Goal: Task Accomplishment & Management: Manage account settings

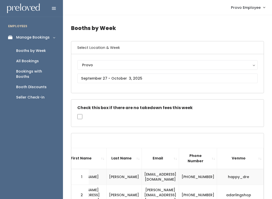
click at [40, 84] on div "Booth Discounts" at bounding box center [31, 86] width 30 height 5
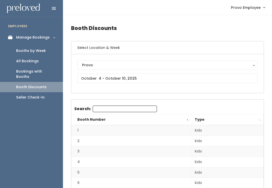
click at [136, 131] on td "1" at bounding box center [131, 130] width 121 height 11
click at [26, 71] on div "Bookings with Booths" at bounding box center [35, 74] width 39 height 11
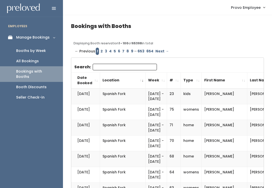
click at [28, 60] on div "All Bookings" at bounding box center [27, 60] width 23 height 5
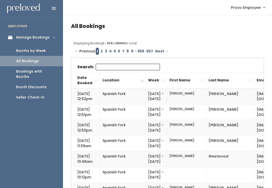
click at [39, 47] on link "Booths by Week" at bounding box center [31, 51] width 63 height 10
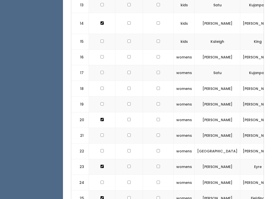
click at [102, 87] on input "checkbox" at bounding box center [101, 88] width 3 height 3
checkbox input "true"
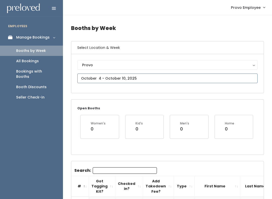
click at [152, 77] on input "text" at bounding box center [167, 79] width 180 height 10
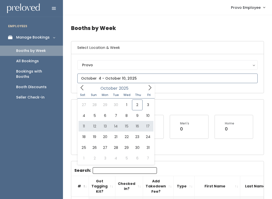
type input "October 11 to October 17"
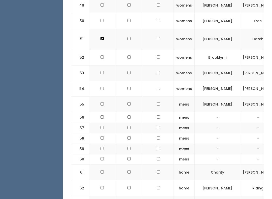
scroll to position [936, 0]
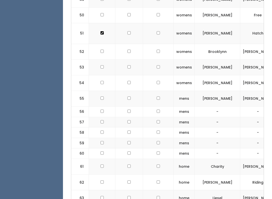
click at [102, 196] on input "checkbox" at bounding box center [101, 197] width 3 height 3
checkbox input "true"
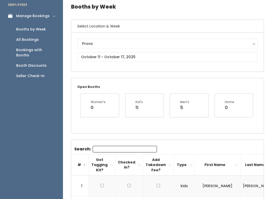
scroll to position [21, 0]
click at [39, 63] on div "Booth Discounts" at bounding box center [31, 65] width 30 height 5
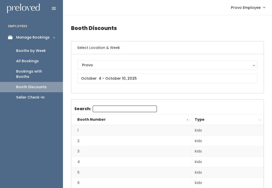
click at [126, 108] on input "Search:" at bounding box center [125, 109] width 64 height 7
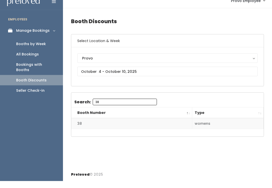
scroll to position [5, 0]
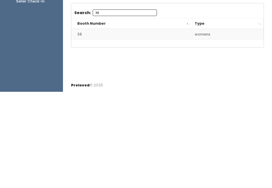
type input "38"
click at [169, 125] on td "38" at bounding box center [131, 130] width 121 height 11
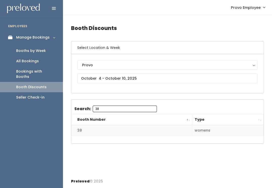
scroll to position [8, 0]
click at [141, 125] on td "38" at bounding box center [131, 130] width 121 height 11
click at [136, 125] on td "38" at bounding box center [131, 130] width 121 height 11
